Goal: Information Seeking & Learning: Check status

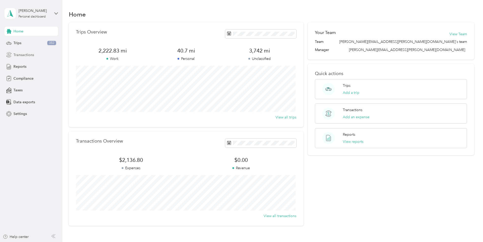
click at [25, 55] on span "Transactions" at bounding box center [23, 54] width 21 height 5
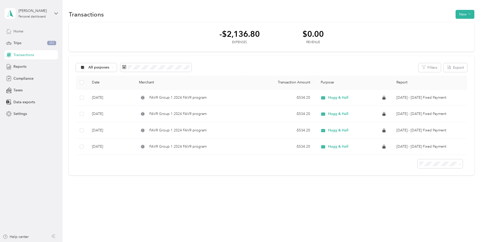
click at [19, 30] on span "Home" at bounding box center [18, 31] width 10 height 5
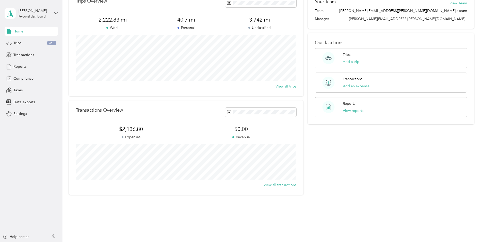
scroll to position [36, 0]
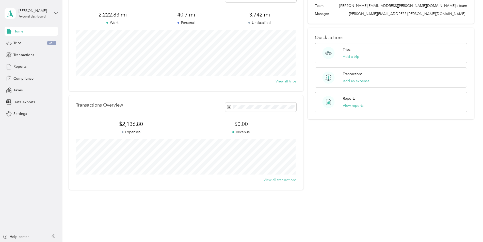
click at [270, 180] on button "View all transactions" at bounding box center [279, 179] width 33 height 5
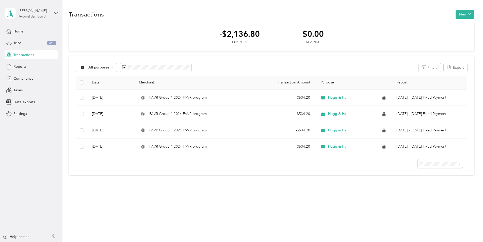
click at [32, 16] on div "Personal dashboard" at bounding box center [32, 16] width 27 height 3
click at [45, 87] on div "Taxes" at bounding box center [31, 90] width 53 height 9
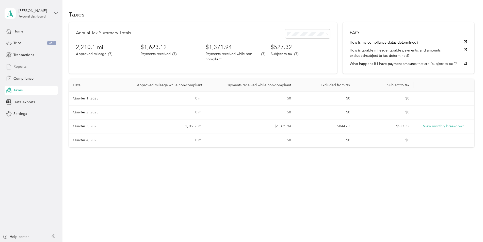
click at [22, 68] on span "Reports" at bounding box center [19, 66] width 13 height 5
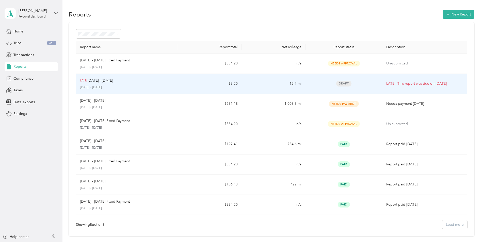
click at [342, 83] on span "Draft" at bounding box center [343, 84] width 15 height 6
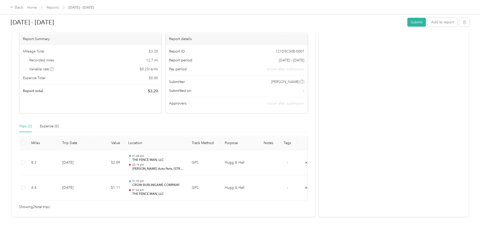
scroll to position [51, 0]
click at [379, 105] on div "Activity and Comments" at bounding box center [393, 105] width 150 height 221
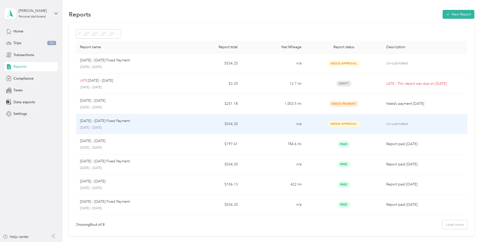
click at [342, 123] on span "Needs Approval" at bounding box center [344, 124] width 32 height 6
